Goal: Information Seeking & Learning: Learn about a topic

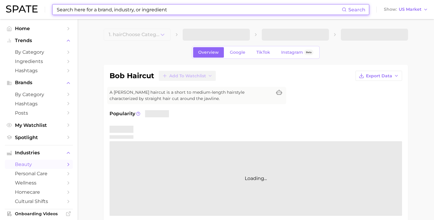
click at [199, 11] on input at bounding box center [199, 9] width 286 height 10
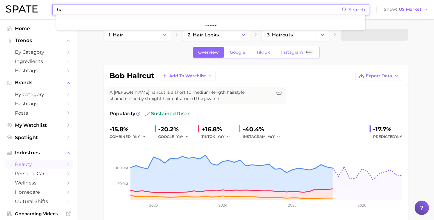
type input "h"
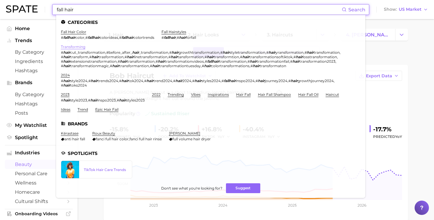
type input "fall hair"
click at [70, 44] on link "transforming" at bounding box center [73, 46] width 24 height 4
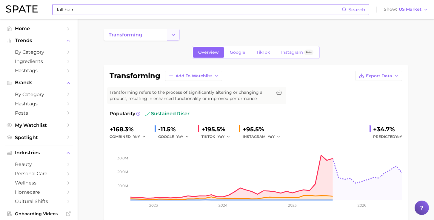
click at [175, 35] on icon "Change Category" at bounding box center [173, 35] width 6 height 6
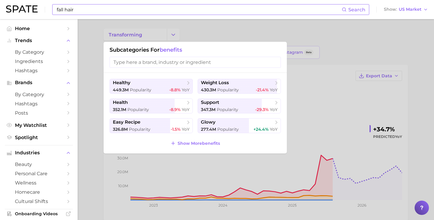
click at [176, 35] on div at bounding box center [217, 110] width 434 height 220
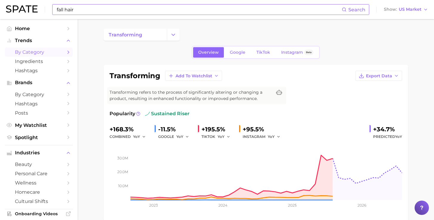
click at [68, 51] on icon "Sidebar" at bounding box center [68, 52] width 5 height 5
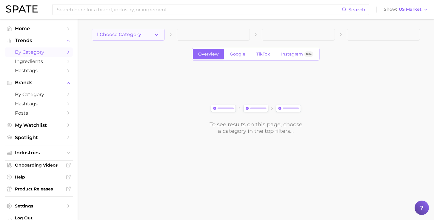
click at [154, 34] on icon "button" at bounding box center [156, 35] width 6 height 6
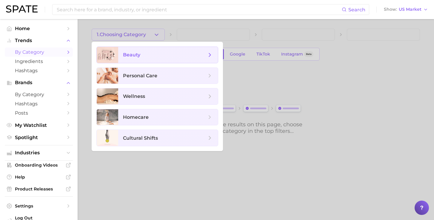
click at [142, 55] on span "beauty" at bounding box center [165, 55] width 84 height 7
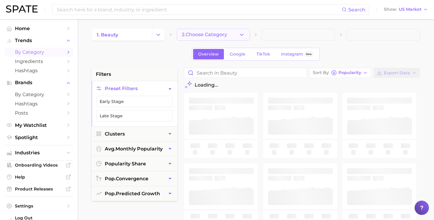
click at [240, 34] on polyline "button" at bounding box center [241, 34] width 3 height 1
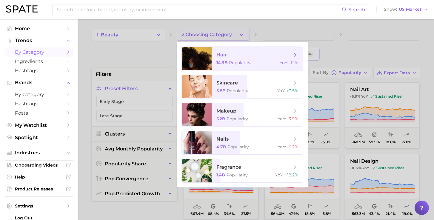
click at [236, 57] on span "hair" at bounding box center [253, 55] width 75 height 7
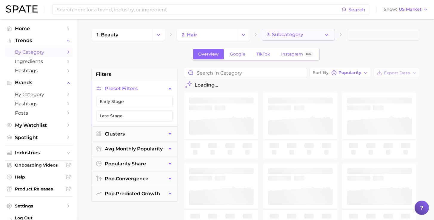
click at [322, 33] on button "3. Subcategory" at bounding box center [298, 35] width 73 height 12
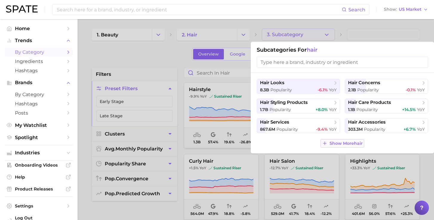
click at [349, 144] on span "Show More hair" at bounding box center [345, 143] width 33 height 5
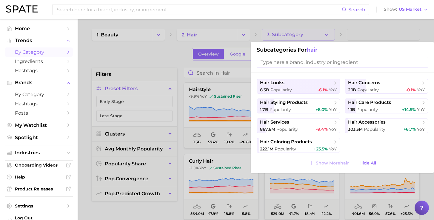
click at [341, 31] on div at bounding box center [217, 110] width 434 height 220
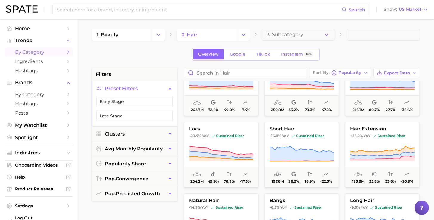
scroll to position [249, 0]
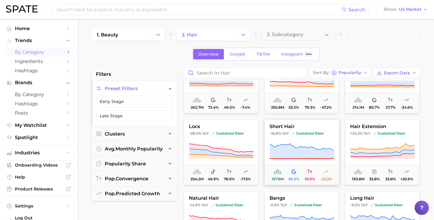
click at [286, 125] on span "short hair" at bounding box center [302, 126] width 74 height 5
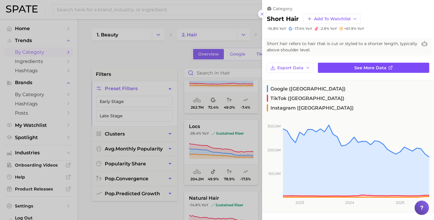
click at [359, 69] on span "See more data" at bounding box center [370, 67] width 32 height 5
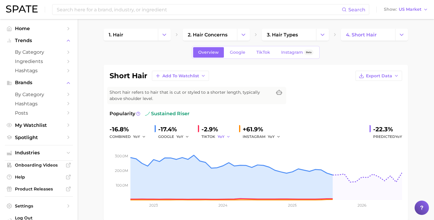
click at [221, 138] on span "YoY" at bounding box center [221, 136] width 7 height 5
click at [231, 167] on button "MoM" at bounding box center [251, 167] width 66 height 11
click at [276, 136] on icon "button" at bounding box center [278, 137] width 4 height 4
click at [281, 167] on button "MoM" at bounding box center [301, 167] width 66 height 11
click at [264, 51] on span "TikTok" at bounding box center [263, 52] width 14 height 5
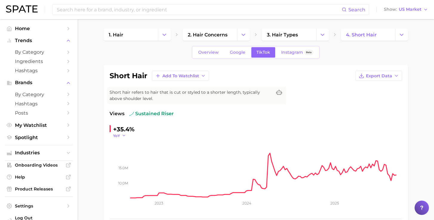
click at [122, 134] on icon "button" at bounding box center [124, 135] width 4 height 4
click at [126, 164] on button "MoM" at bounding box center [146, 165] width 66 height 11
click at [127, 137] on div "MoM" at bounding box center [121, 135] width 17 height 5
click at [126, 136] on icon "button" at bounding box center [126, 135] width 4 height 4
click at [128, 176] on button "WoW" at bounding box center [146, 176] width 66 height 11
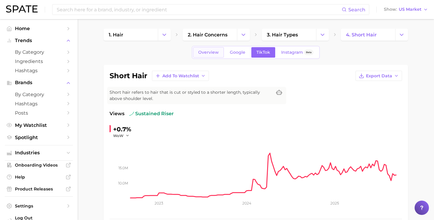
click at [211, 51] on span "Overview" at bounding box center [208, 52] width 21 height 5
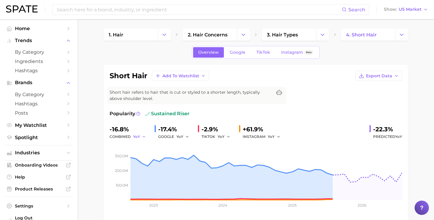
click at [133, 136] on span "YoY" at bounding box center [136, 136] width 7 height 5
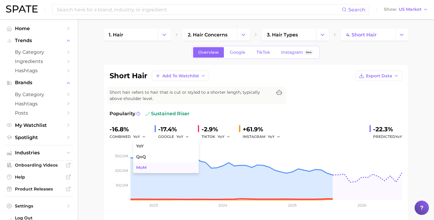
click at [138, 169] on span "MoM" at bounding box center [141, 167] width 10 height 5
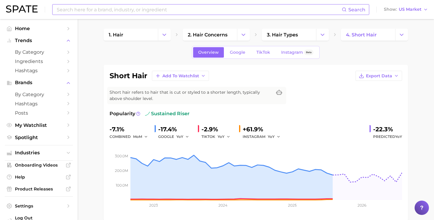
click at [160, 10] on input at bounding box center [199, 9] width 286 height 10
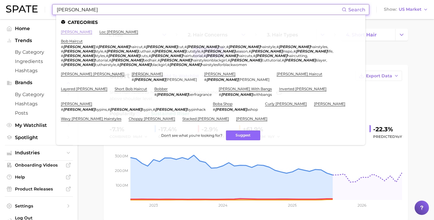
type input "[PERSON_NAME]"
click at [64, 31] on link "[PERSON_NAME]" at bounding box center [76, 32] width 31 height 4
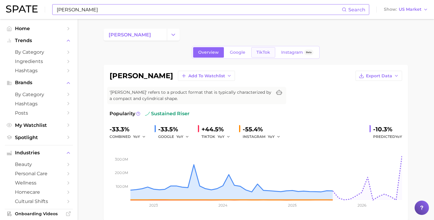
click at [262, 54] on span "TikTok" at bounding box center [263, 52] width 14 height 5
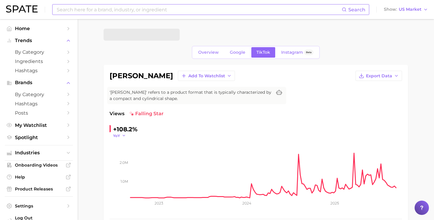
click at [122, 135] on icon "button" at bounding box center [124, 135] width 4 height 4
click at [132, 176] on button "WoW" at bounding box center [146, 176] width 66 height 11
click at [126, 137] on icon "button" at bounding box center [127, 135] width 4 height 4
click at [127, 165] on button "MoM" at bounding box center [146, 165] width 66 height 11
click at [216, 51] on span "Overview" at bounding box center [208, 52] width 21 height 5
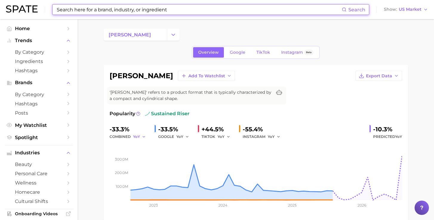
click at [137, 136] on span "YoY" at bounding box center [136, 136] width 7 height 5
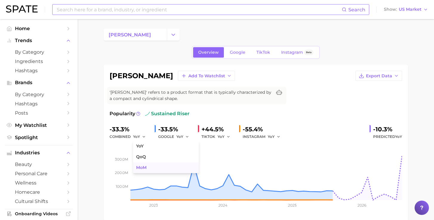
click at [143, 168] on span "MoM" at bounding box center [141, 167] width 10 height 5
click at [138, 138] on span "MoM" at bounding box center [137, 136] width 9 height 5
click at [141, 145] on span "YoY" at bounding box center [139, 146] width 7 height 5
click at [219, 137] on span "YoY" at bounding box center [221, 136] width 7 height 5
click at [227, 167] on span "MoM" at bounding box center [226, 167] width 10 height 5
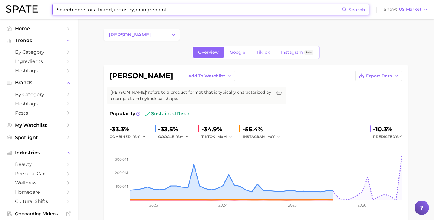
click at [144, 10] on input at bounding box center [199, 9] width 286 height 10
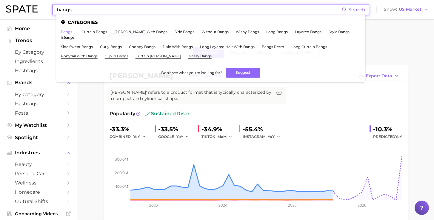
type input "bangs"
click at [67, 31] on link "bangs" at bounding box center [66, 32] width 11 height 4
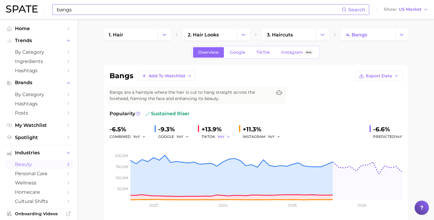
click at [221, 136] on span "YoY" at bounding box center [221, 136] width 7 height 5
click at [229, 168] on button "MoM" at bounding box center [251, 167] width 66 height 11
click at [220, 137] on span "MoM" at bounding box center [222, 136] width 9 height 5
click at [223, 158] on span "QoQ" at bounding box center [226, 156] width 10 height 5
click at [260, 51] on span "TikTok" at bounding box center [263, 52] width 14 height 5
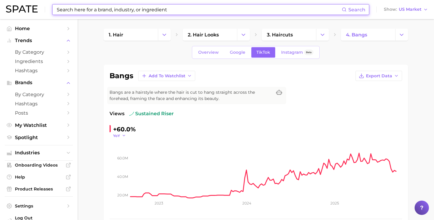
click at [119, 135] on span "YoY" at bounding box center [116, 135] width 7 height 5
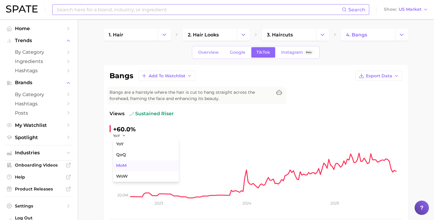
click at [126, 166] on button "MoM" at bounding box center [146, 165] width 66 height 11
click at [124, 133] on icon "button" at bounding box center [126, 135] width 4 height 4
click at [126, 176] on span "WoW" at bounding box center [122, 176] width 12 height 5
click at [287, 56] on link "Instagram Beta" at bounding box center [297, 52] width 42 height 10
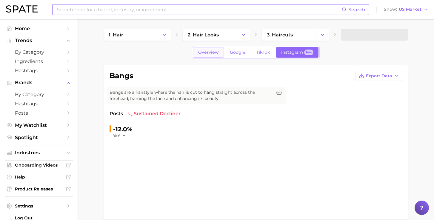
click at [217, 48] on link "Overview" at bounding box center [208, 52] width 31 height 10
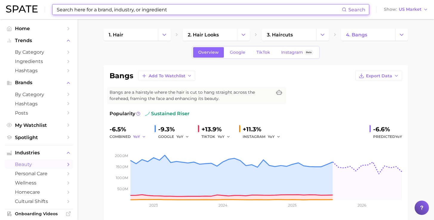
click at [136, 135] on span "YoY" at bounding box center [136, 136] width 7 height 5
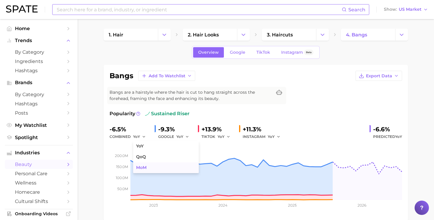
click at [141, 167] on span "MoM" at bounding box center [141, 167] width 10 height 5
click at [221, 136] on span "YoY" at bounding box center [221, 136] width 7 height 5
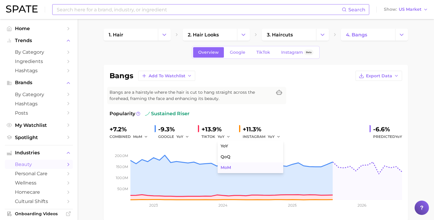
click at [222, 167] on span "MoM" at bounding box center [226, 167] width 10 height 5
click at [400, 37] on icon "Change Category" at bounding box center [401, 35] width 6 height 6
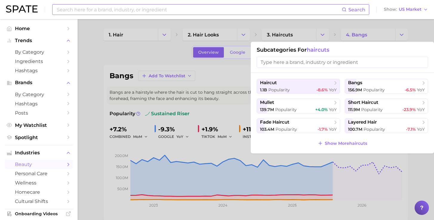
click at [137, 70] on div at bounding box center [217, 110] width 434 height 220
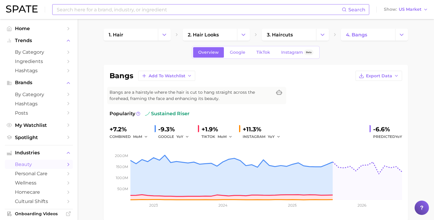
click at [120, 13] on input at bounding box center [199, 9] width 286 height 10
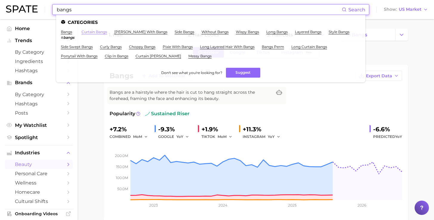
click at [98, 32] on link "curtain bangs" at bounding box center [94, 32] width 26 height 4
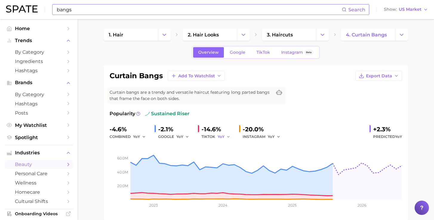
click at [226, 135] on icon "button" at bounding box center [228, 137] width 4 height 4
click at [223, 165] on button "MoM" at bounding box center [251, 167] width 66 height 11
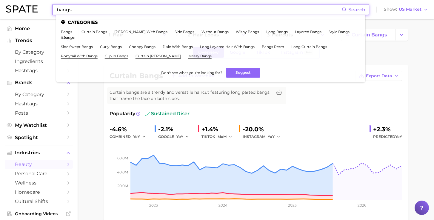
click at [188, 10] on input "bangs" at bounding box center [199, 9] width 286 height 10
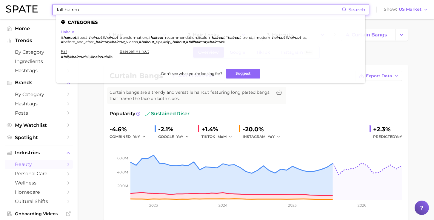
type input "fall haircut"
click at [71, 31] on link "haircut" at bounding box center [67, 32] width 13 height 4
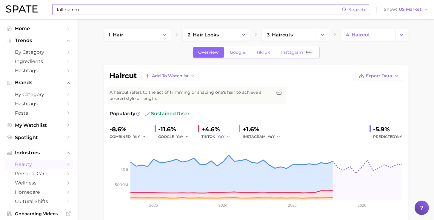
click at [222, 138] on button "YoY" at bounding box center [224, 136] width 13 height 7
click at [229, 169] on button "MoM" at bounding box center [251, 167] width 66 height 11
click at [267, 52] on span "TikTok" at bounding box center [263, 52] width 14 height 5
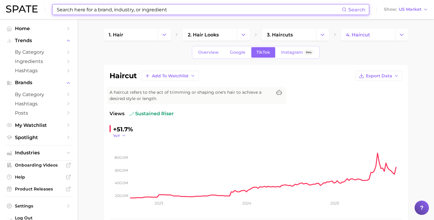
click at [123, 135] on icon "button" at bounding box center [124, 135] width 4 height 4
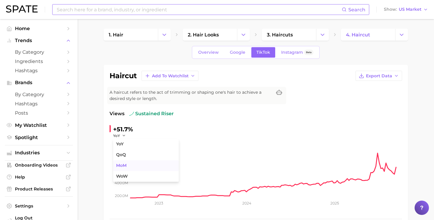
click at [130, 169] on button "MoM" at bounding box center [146, 165] width 66 height 11
click at [124, 136] on icon "button" at bounding box center [126, 135] width 4 height 4
click at [124, 172] on button "WoW" at bounding box center [146, 176] width 66 height 11
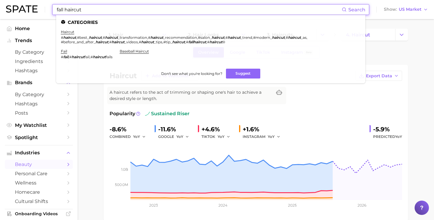
click at [172, 9] on input "fall haircut" at bounding box center [199, 9] width 286 height 10
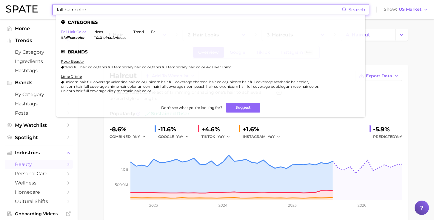
type input "fall hair color"
click at [77, 32] on link "fall hair color" at bounding box center [73, 32] width 25 height 4
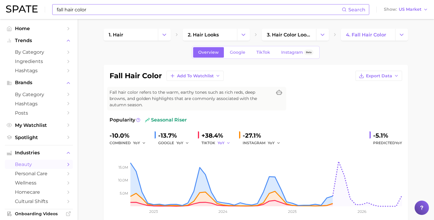
click at [227, 142] on polyline "button" at bounding box center [228, 142] width 2 height 1
click at [229, 169] on button "MoM" at bounding box center [251, 174] width 66 height 11
click at [266, 52] on span "TikTok" at bounding box center [263, 52] width 14 height 5
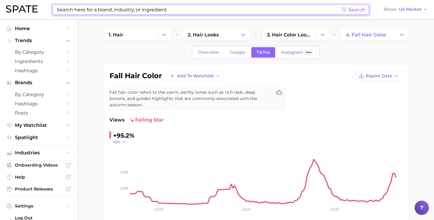
click at [121, 139] on button "YoY" at bounding box center [119, 141] width 13 height 5
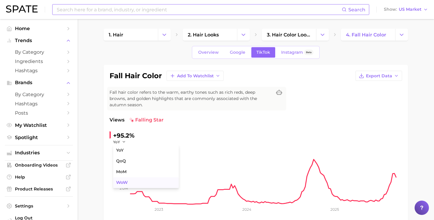
click at [127, 177] on button "WoW" at bounding box center [146, 182] width 66 height 11
click at [125, 140] on icon "button" at bounding box center [127, 142] width 4 height 4
click at [129, 169] on button "MoM" at bounding box center [146, 172] width 66 height 11
click at [211, 50] on span "Overview" at bounding box center [208, 52] width 21 height 5
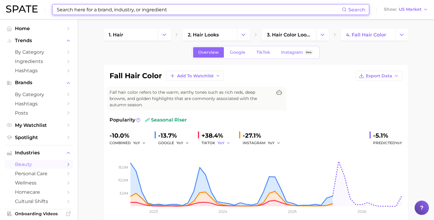
click at [226, 141] on icon "button" at bounding box center [228, 143] width 4 height 4
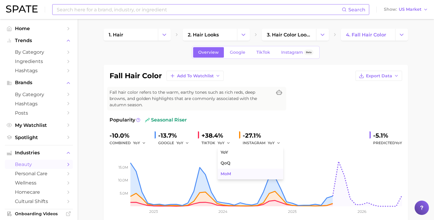
click at [225, 169] on button "MoM" at bounding box center [251, 174] width 66 height 11
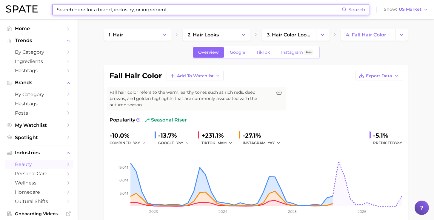
click at [138, 9] on input at bounding box center [199, 9] width 286 height 10
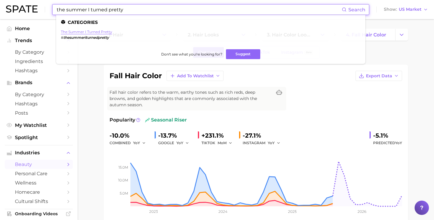
type input "the summer I turned pretty"
click at [94, 31] on link "the summer i turned pretty" at bounding box center [86, 32] width 51 height 4
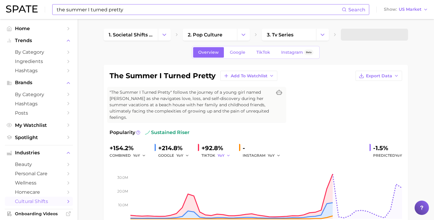
click at [220, 153] on span "YoY" at bounding box center [221, 155] width 7 height 5
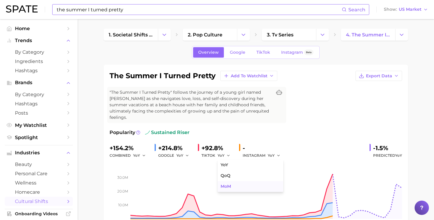
click at [231, 181] on button "MoM" at bounding box center [251, 186] width 66 height 11
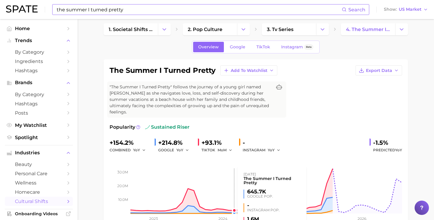
scroll to position [9, 0]
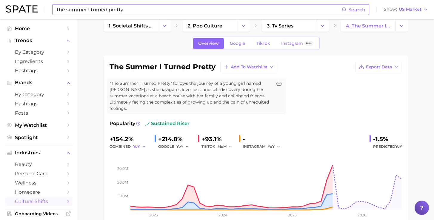
click at [137, 144] on span "YoY" at bounding box center [136, 146] width 7 height 5
click at [144, 175] on span "MoM" at bounding box center [141, 177] width 10 height 5
click at [141, 143] on button "MoM" at bounding box center [140, 146] width 15 height 7
click at [263, 42] on span "TikTok" at bounding box center [263, 43] width 14 height 5
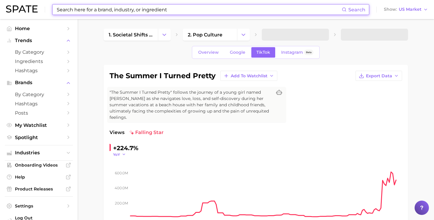
click at [123, 152] on icon "button" at bounding box center [124, 154] width 4 height 4
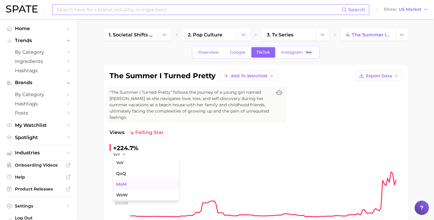
click at [122, 182] on span "MoM" at bounding box center [121, 184] width 10 height 5
click at [124, 152] on icon "button" at bounding box center [126, 154] width 4 height 4
click at [126, 192] on span "WoW" at bounding box center [122, 194] width 12 height 5
click at [125, 152] on icon "button" at bounding box center [127, 154] width 4 height 4
click at [126, 168] on button "QoQ" at bounding box center [146, 173] width 66 height 11
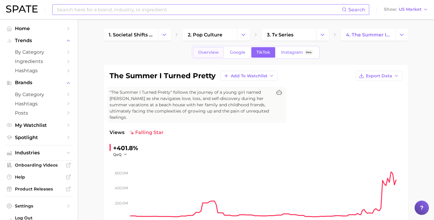
click at [212, 51] on span "Overview" at bounding box center [208, 52] width 21 height 5
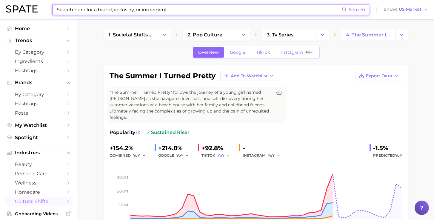
click at [223, 152] on button "YoY" at bounding box center [224, 155] width 13 height 7
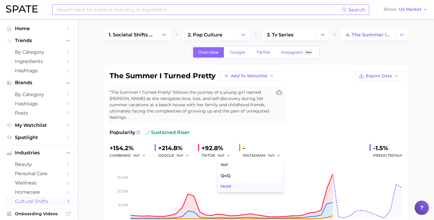
click at [231, 181] on button "MoM" at bounding box center [251, 186] width 66 height 11
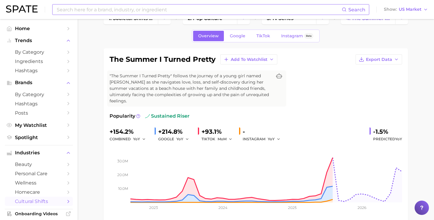
scroll to position [17, 0]
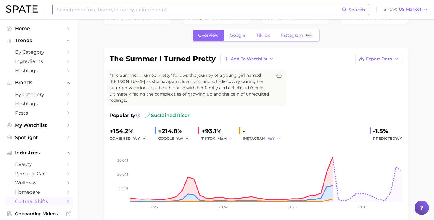
click at [271, 135] on button "YoY" at bounding box center [274, 138] width 13 height 7
click at [280, 164] on button "MoM" at bounding box center [301, 169] width 66 height 11
click at [294, 128] on div "+154.2% combined YoY +214.8% GOOGLE YoY +93.1% TIKTOK MoM +131.0% INSTAGRAM MoM…" at bounding box center [256, 134] width 292 height 16
